Goal: Information Seeking & Learning: Learn about a topic

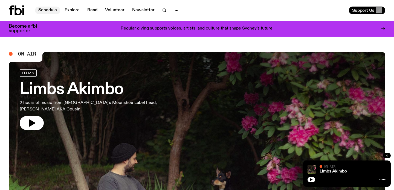
click at [48, 9] on link "Schedule" at bounding box center [47, 11] width 25 height 8
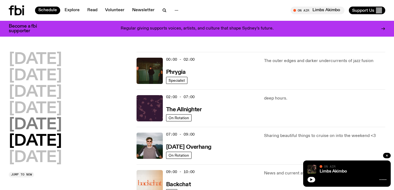
click at [34, 125] on h2 "[DATE]" at bounding box center [35, 124] width 53 height 15
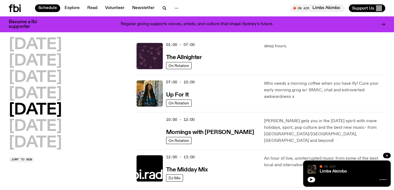
scroll to position [15, 0]
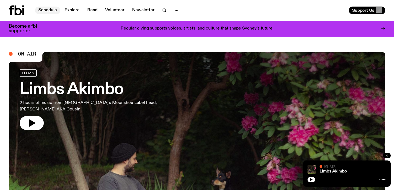
click at [50, 10] on link "Schedule" at bounding box center [47, 11] width 25 height 8
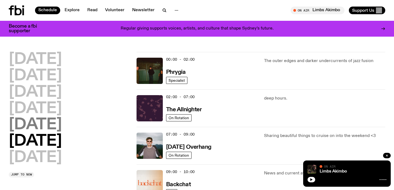
click at [40, 120] on h2 "[DATE]" at bounding box center [35, 124] width 53 height 15
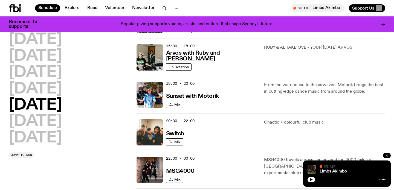
scroll to position [193, 0]
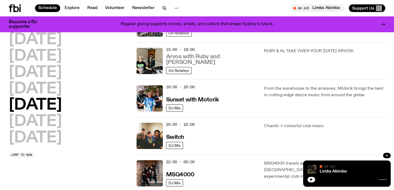
click at [204, 61] on h3 "Arvos with Ruby and [PERSON_NAME]" at bounding box center [212, 59] width 92 height 11
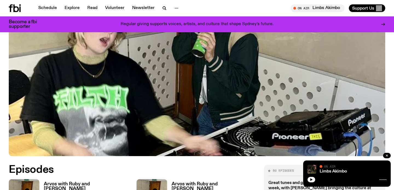
scroll to position [158, 0]
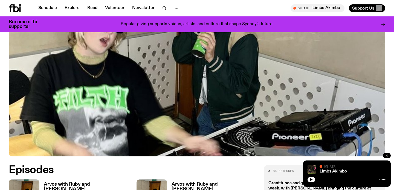
click at [72, 182] on h3 "Arvos with Ruby and [PERSON_NAME]" at bounding box center [87, 186] width 86 height 9
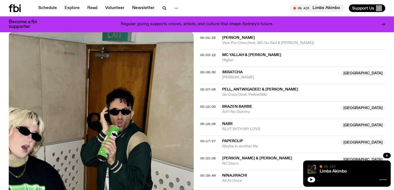
scroll to position [219, 0]
click at [240, 156] on span "[PERSON_NAME] & [PERSON_NAME]" at bounding box center [257, 158] width 70 height 4
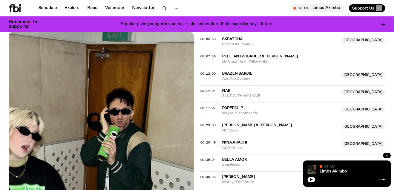
scroll to position [258, 0]
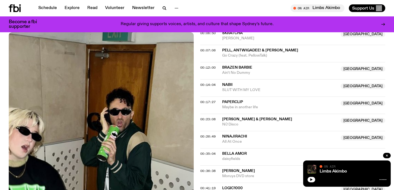
click at [249, 169] on span "[PERSON_NAME]" at bounding box center [238, 171] width 33 height 4
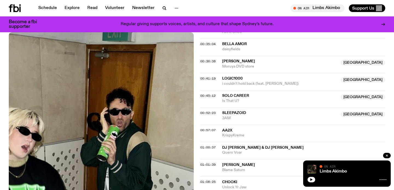
scroll to position [369, 0]
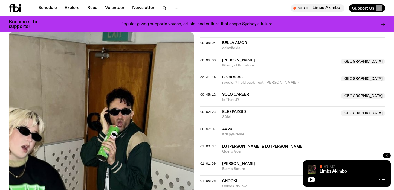
click at [238, 162] on span "[PERSON_NAME]" at bounding box center [238, 164] width 33 height 4
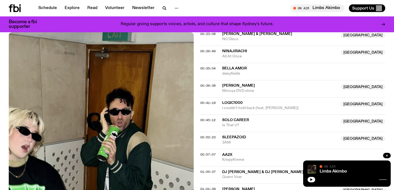
scroll to position [343, 0]
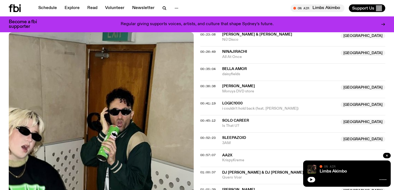
click at [236, 119] on span "Solo Career" at bounding box center [235, 121] width 27 height 4
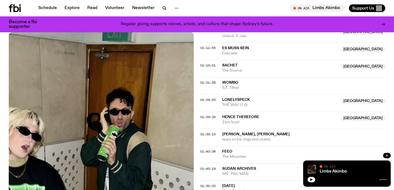
scroll to position [520, 0]
